Goal: Task Accomplishment & Management: Use online tool/utility

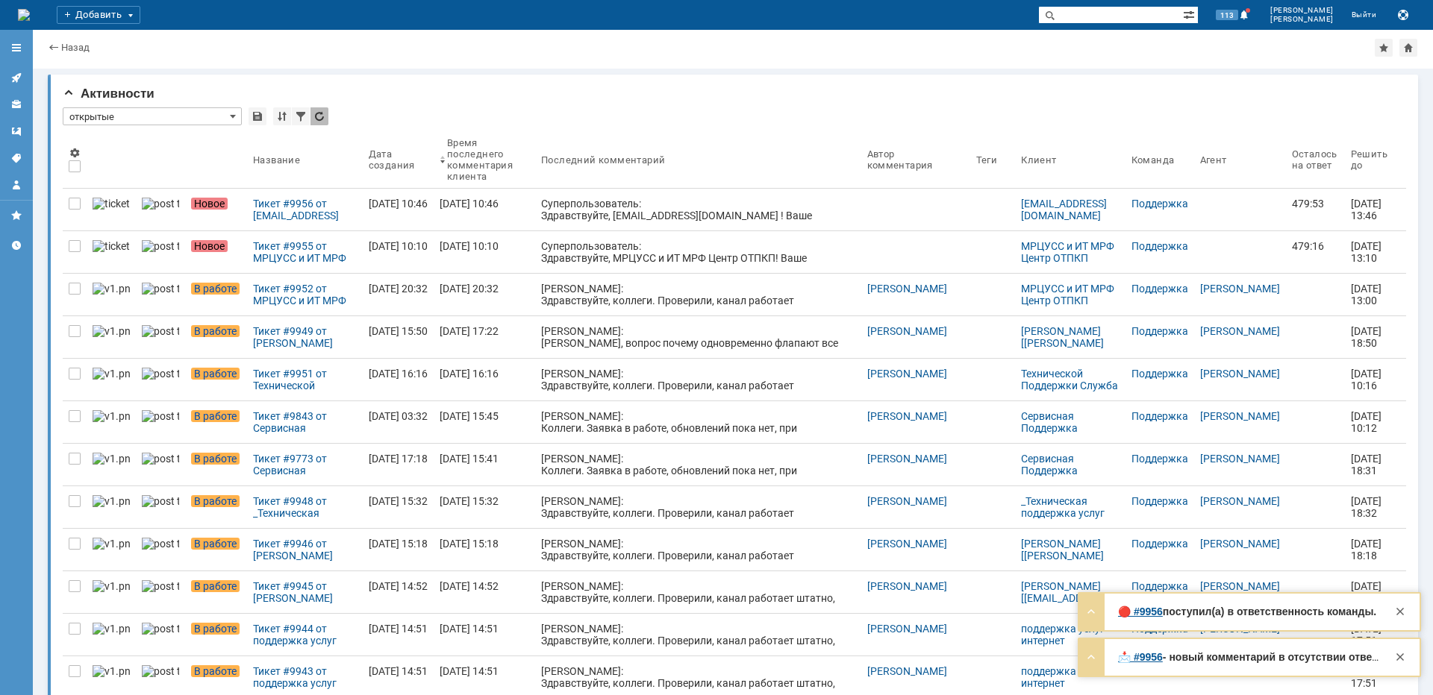
click at [257, 257] on div "Тикет #9955 от МРЦУСС и ИТ МРФ Центр ОТПКП (статус: Новое)" at bounding box center [305, 252] width 104 height 24
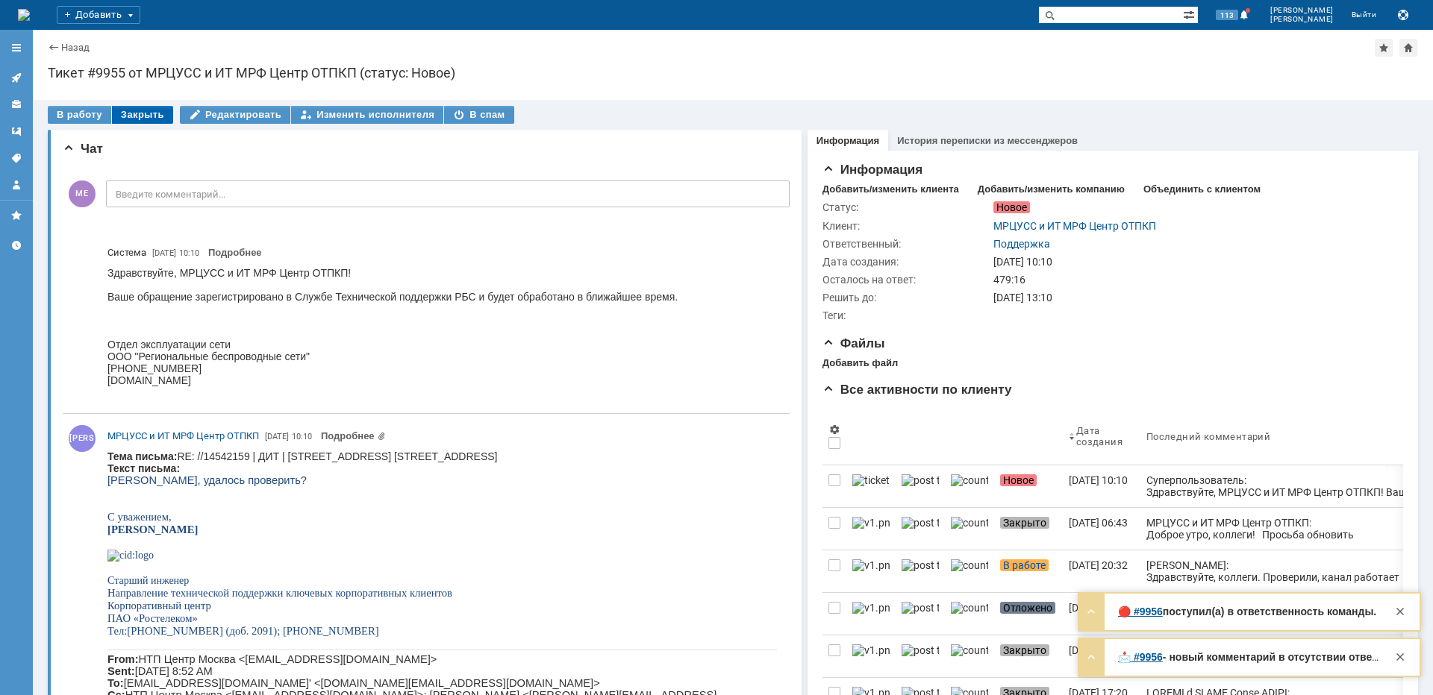
click at [135, 118] on div "Закрыть" at bounding box center [142, 115] width 61 height 18
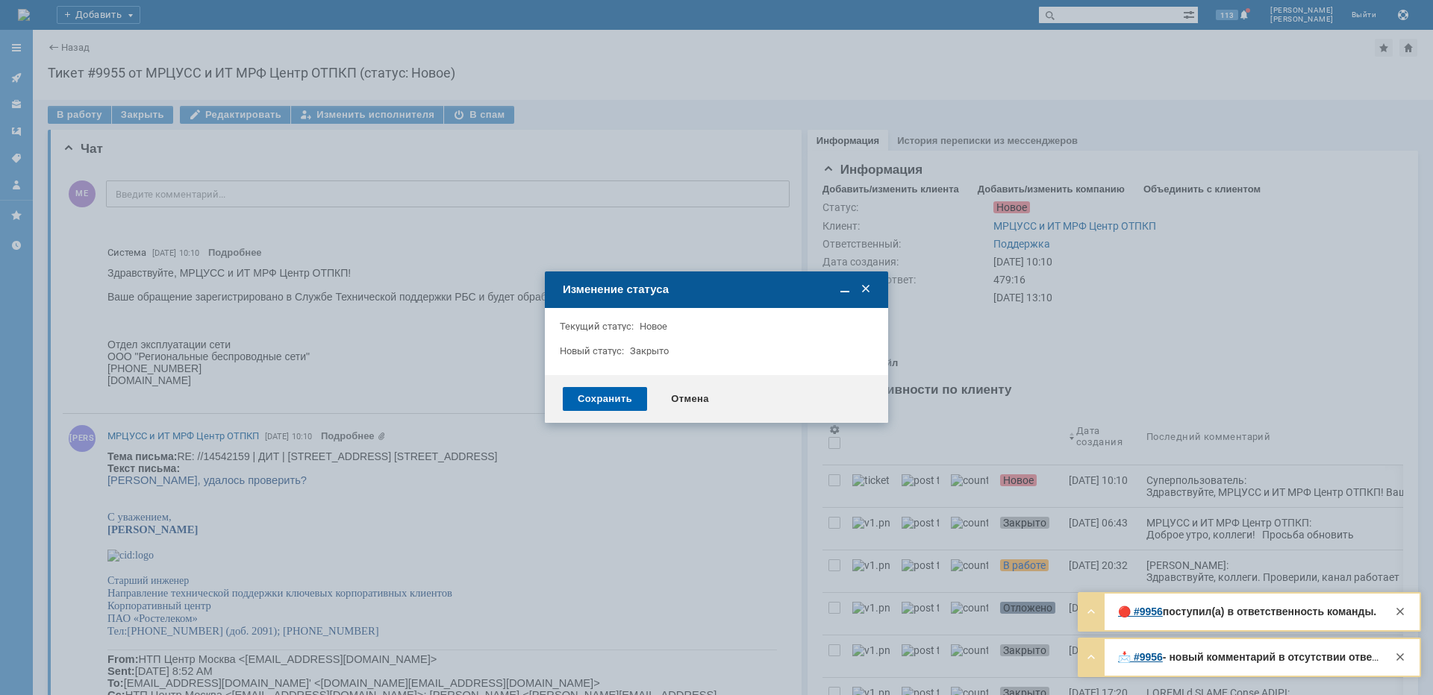
click at [608, 398] on div "Сохранить" at bounding box center [605, 399] width 84 height 24
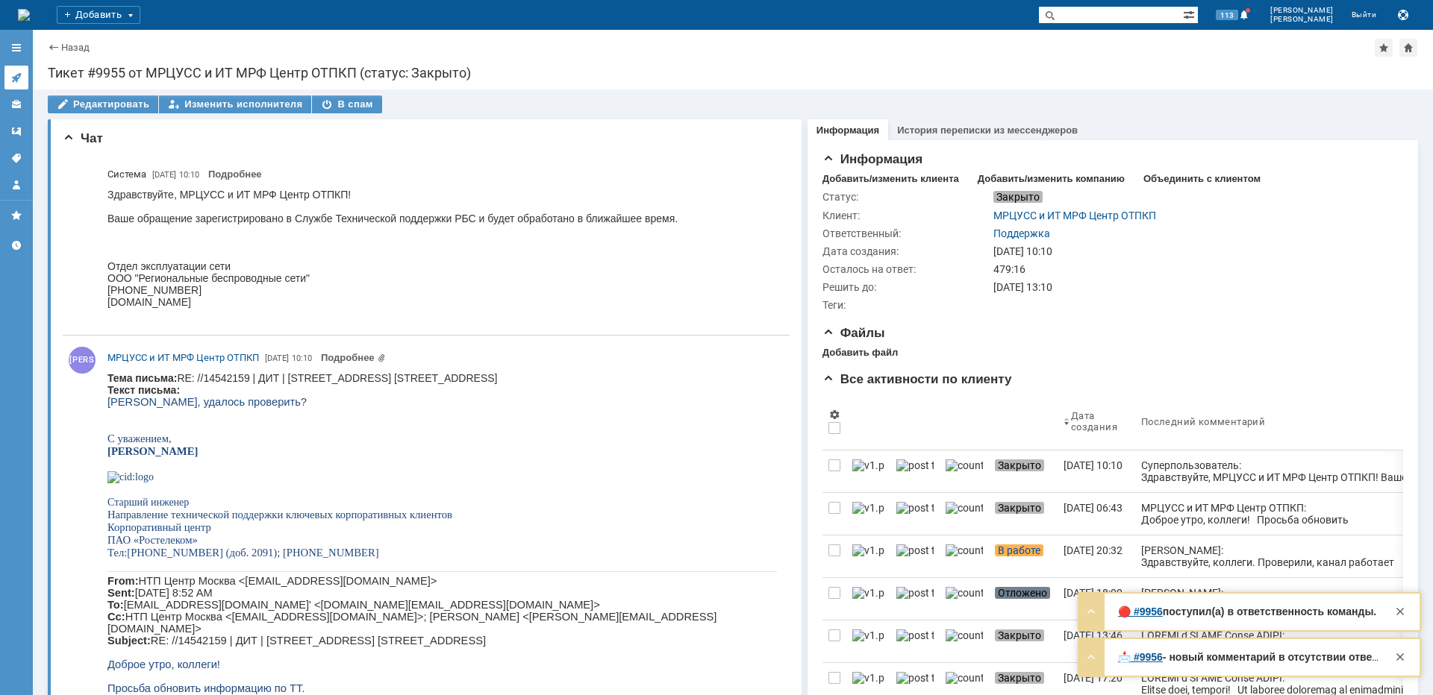
click at [11, 75] on icon at bounding box center [16, 78] width 12 height 12
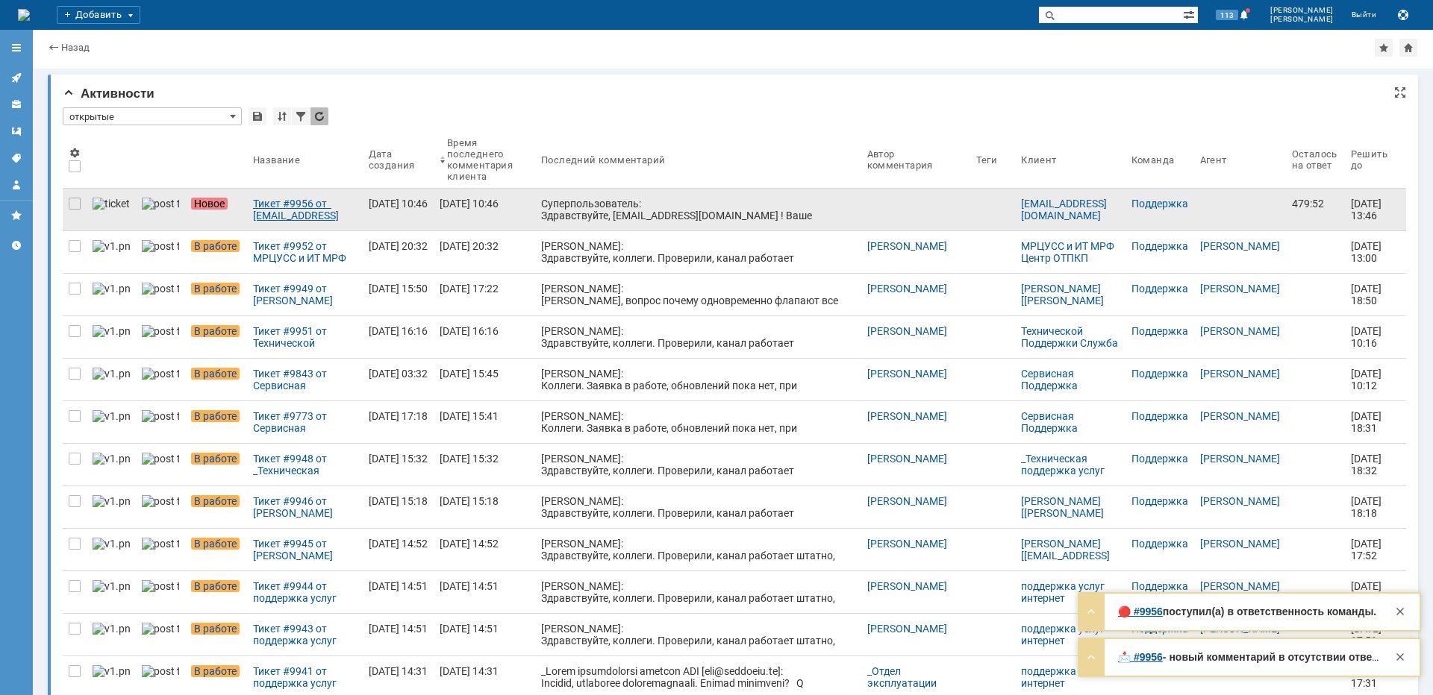
click at [298, 218] on div "Тикет #9956 от [EMAIL_ADDRESS][DOMAIN_NAME] (статус: Новое)" at bounding box center [305, 210] width 104 height 24
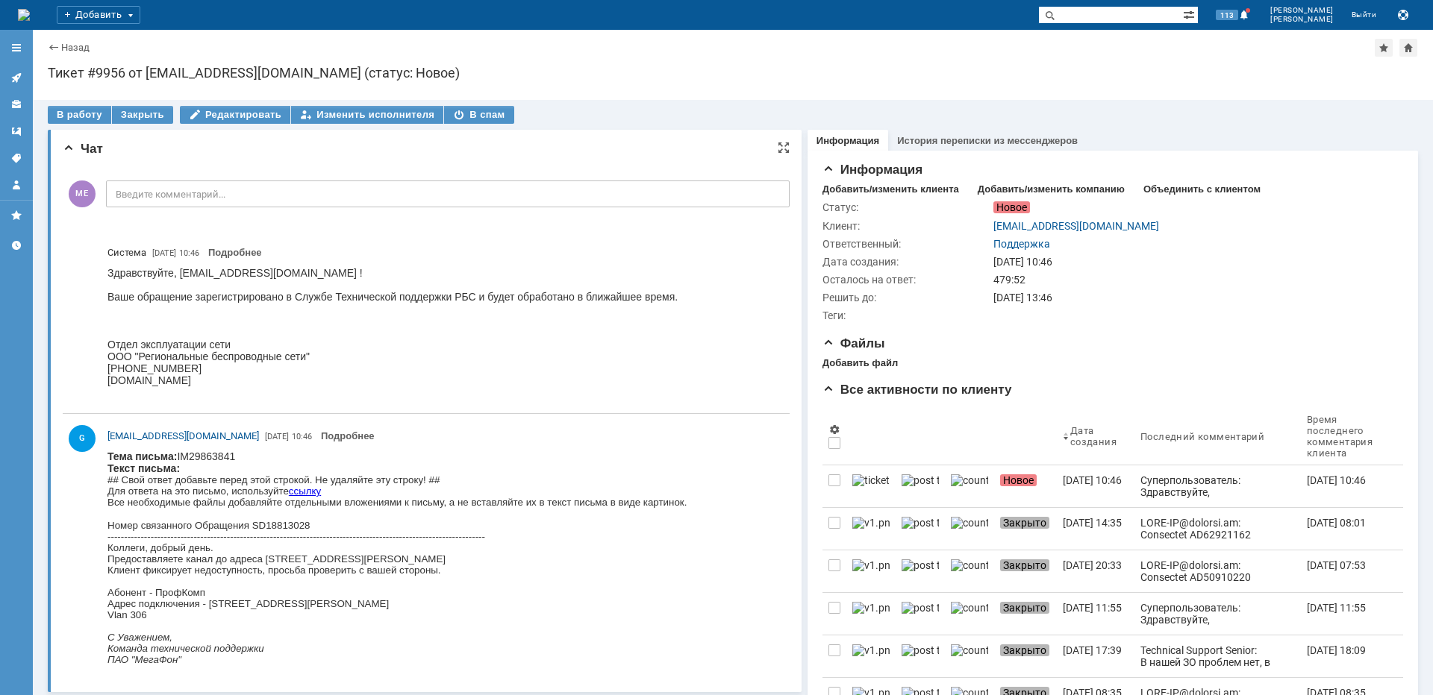
click at [398, 557] on div "Коллеги, добрый день. Предоставляете канал до адреса [STREET_ADDRESS][PERSON_NA…" at bounding box center [396, 581] width 579 height 78
copy div "[PERSON_NAME]"
click at [69, 113] on div "В работу" at bounding box center [79, 115] width 63 height 18
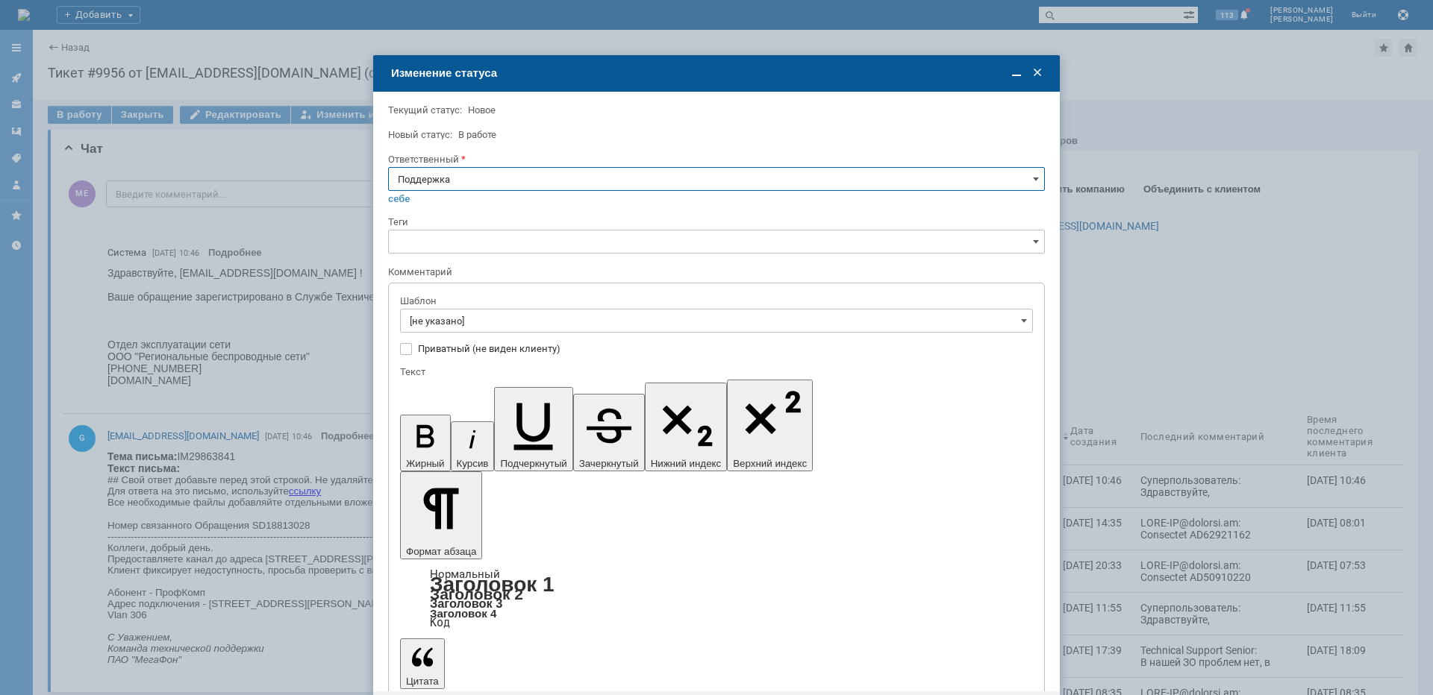
click at [481, 187] on input "Поддержка" at bounding box center [716, 179] width 657 height 24
click at [455, 334] on span "[PERSON_NAME]" at bounding box center [716, 330] width 637 height 12
type input "[PERSON_NAME]"
click at [457, 320] on input "[не указано]" at bounding box center [716, 321] width 633 height 24
type input "[PERSON_NAME]"
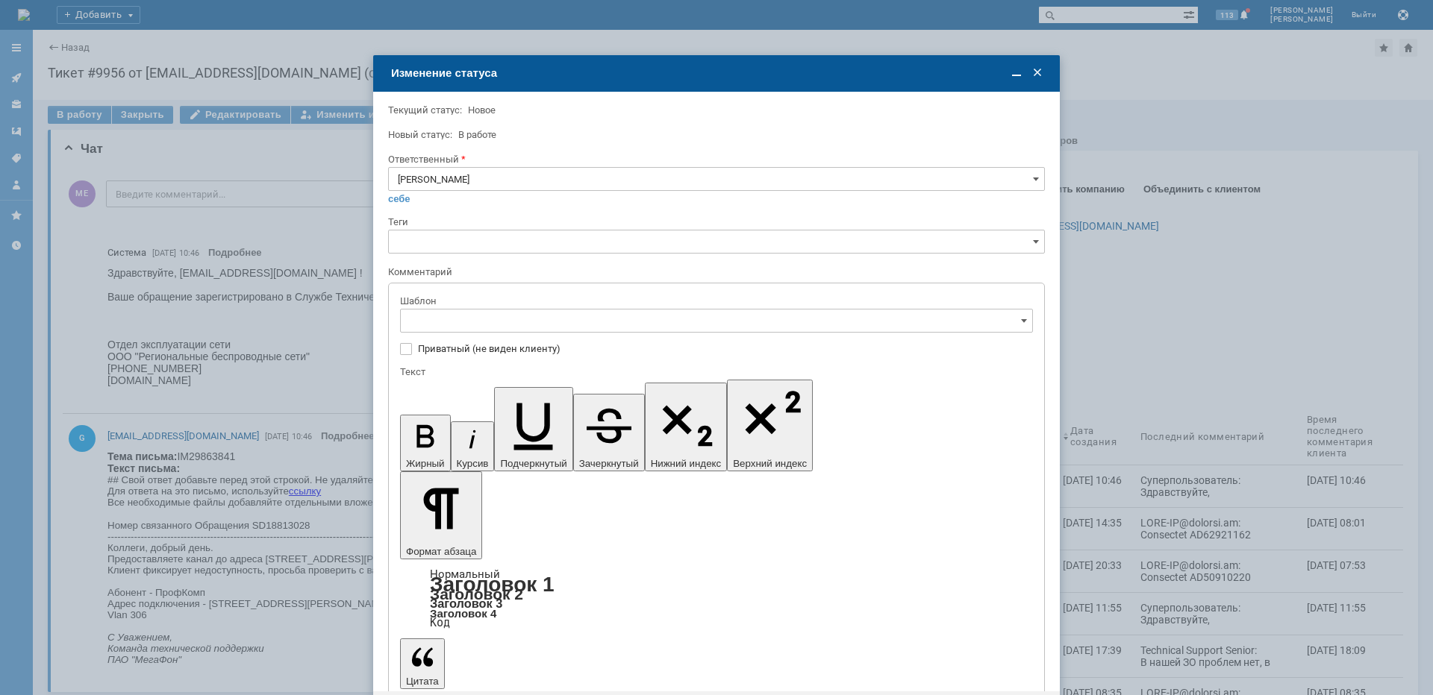
click at [546, 415] on div "[операторы] Недоступно оборудование на клиенте" at bounding box center [716, 422] width 631 height 24
type input "[операторы] Недоступно оборудование на клиенте"
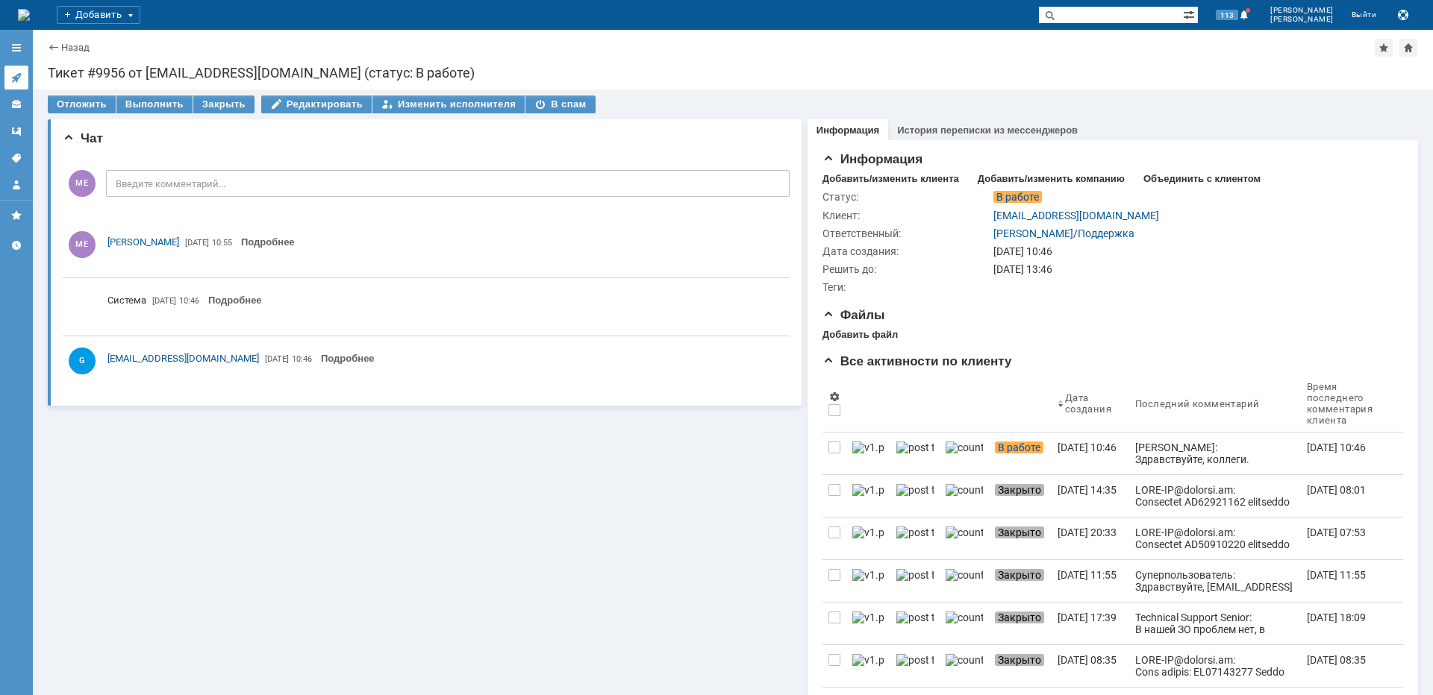
click at [15, 75] on icon at bounding box center [16, 78] width 12 height 12
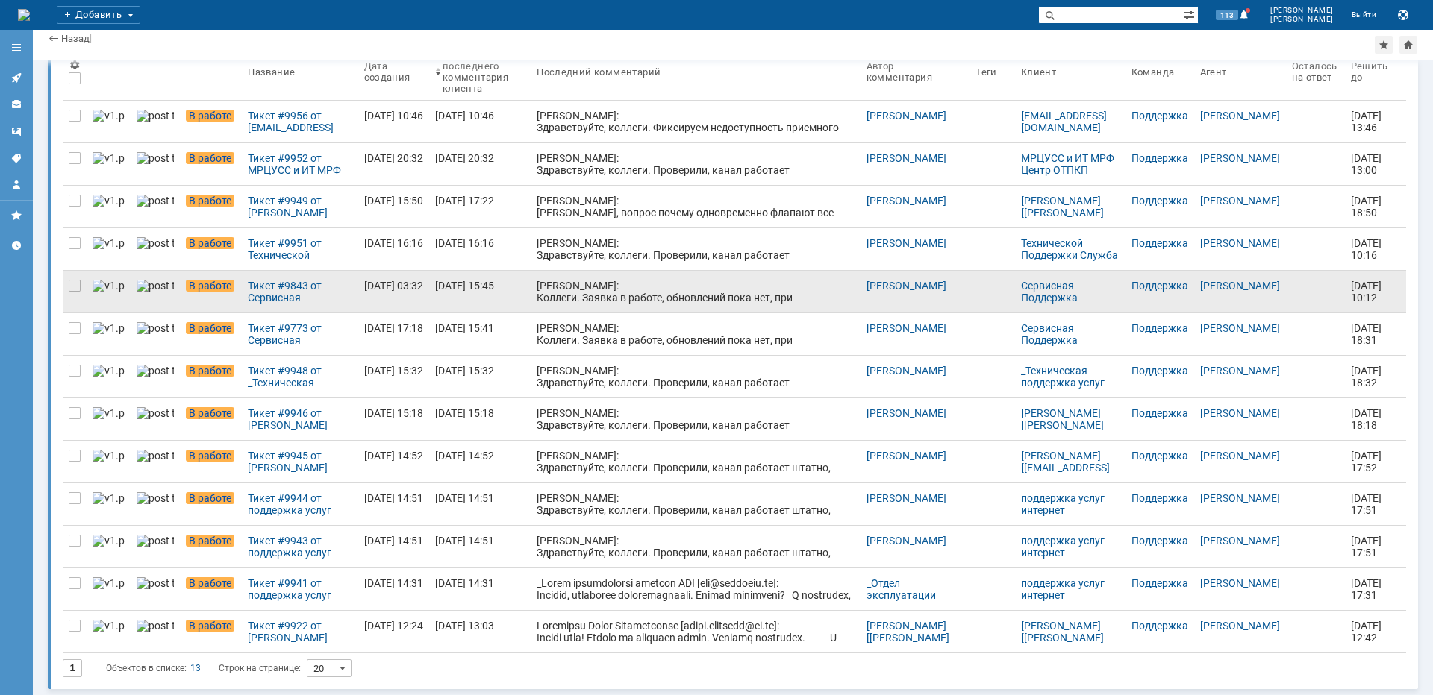
scroll to position [79, 0]
